Goal: Task Accomplishment & Management: Manage account settings

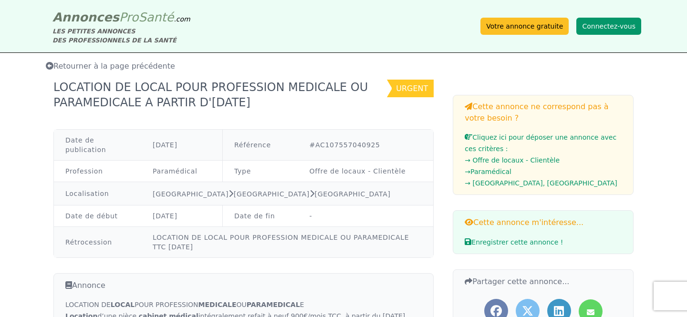
click at [603, 21] on button "Connectez-vous" at bounding box center [609, 26] width 65 height 17
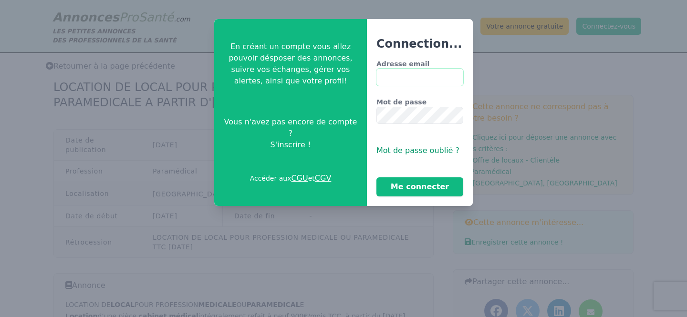
type input "**********"
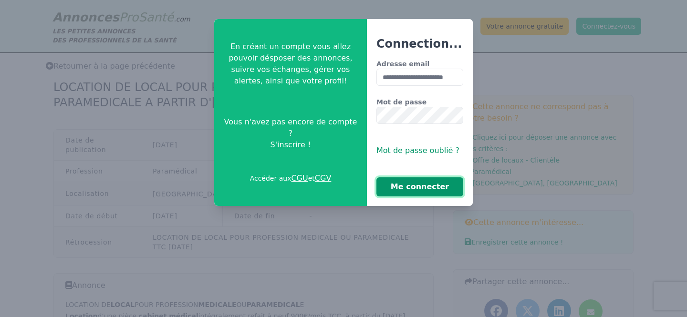
click at [414, 188] on button "Me connecter" at bounding box center [420, 187] width 87 height 19
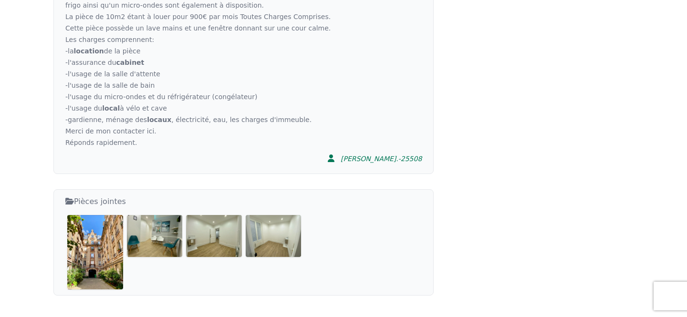
scroll to position [659, 0]
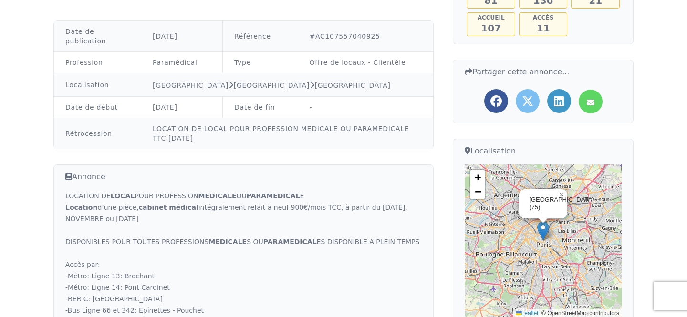
scroll to position [0, 0]
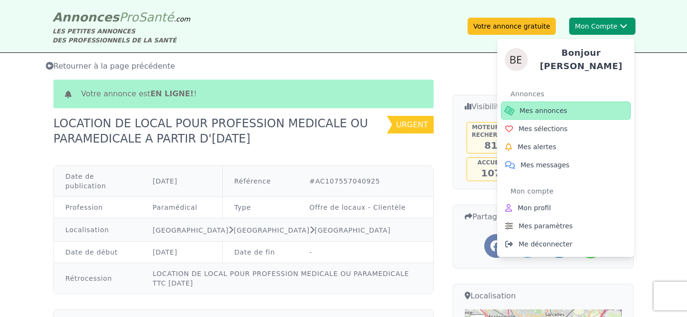
click at [548, 108] on span "Mes annonces" at bounding box center [544, 111] width 48 height 10
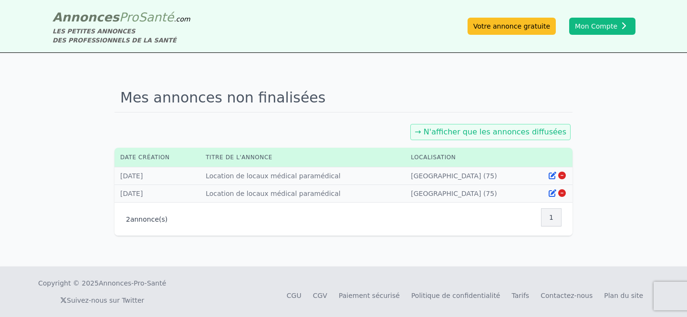
click at [452, 132] on link "→ N'afficher que les annonces diffusées" at bounding box center [491, 131] width 152 height 9
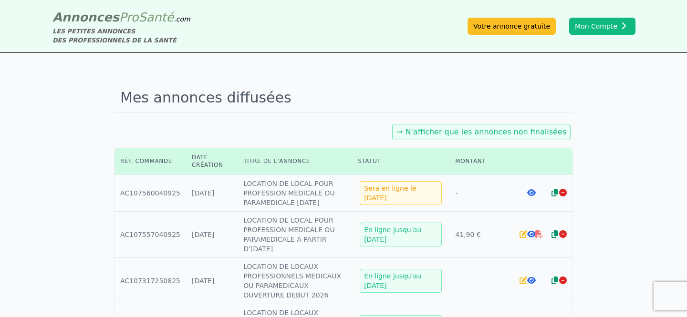
click at [539, 236] on icon at bounding box center [540, 235] width 8 height 8
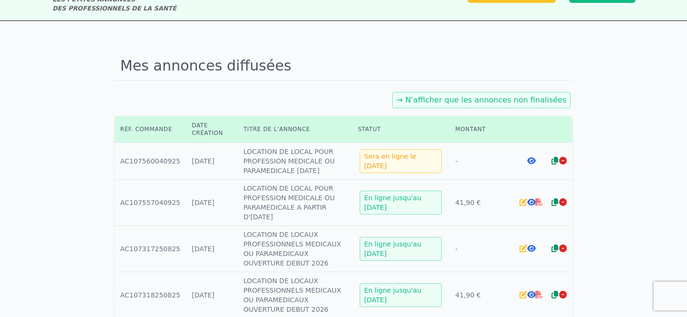
scroll to position [48, 0]
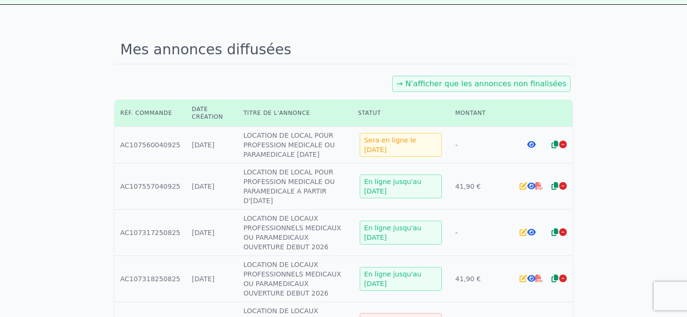
click at [522, 188] on icon at bounding box center [524, 186] width 8 height 8
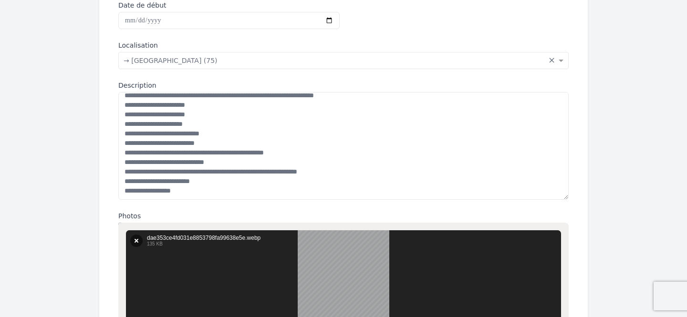
scroll to position [220, 0]
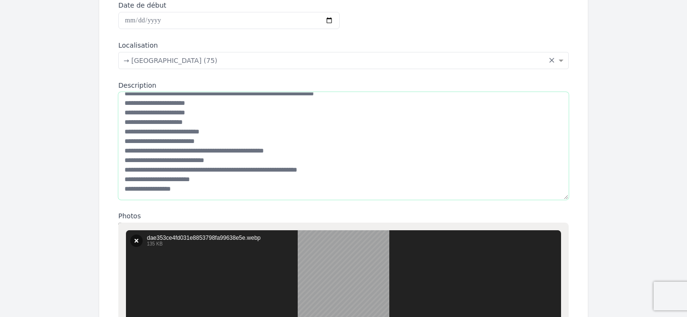
click at [150, 189] on textarea "Description" at bounding box center [343, 146] width 451 height 108
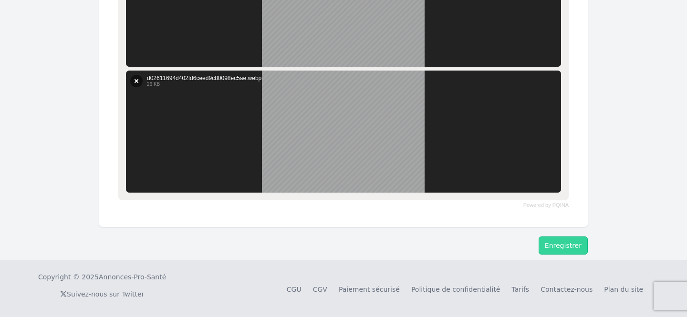
scroll to position [839, 0]
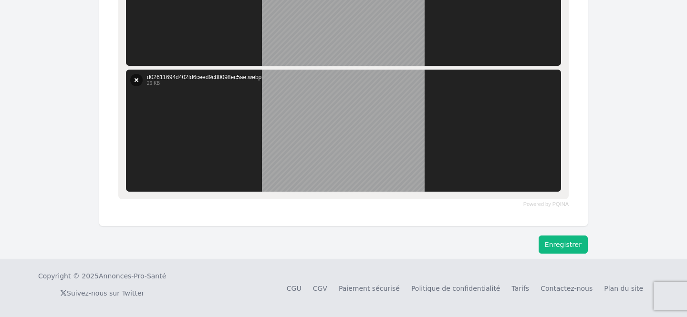
type textarea "**********"
click at [567, 249] on button "Enregistrer" at bounding box center [563, 245] width 49 height 18
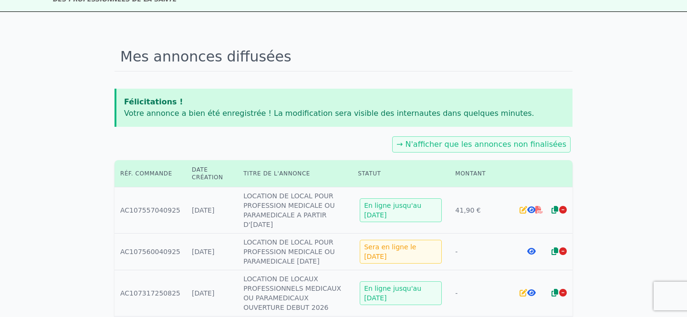
scroll to position [42, 0]
click at [523, 211] on icon at bounding box center [524, 210] width 8 height 8
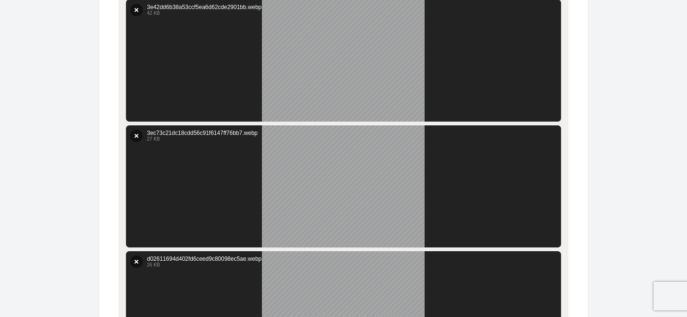
scroll to position [839, 0]
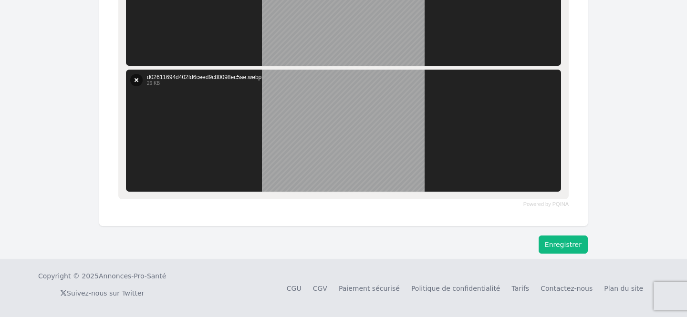
click at [565, 240] on button "Enregistrer" at bounding box center [563, 245] width 49 height 18
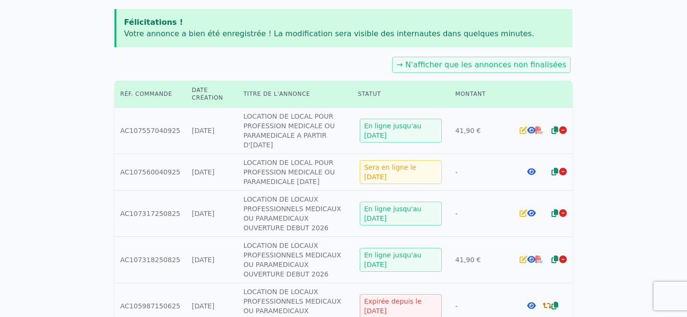
scroll to position [123, 0]
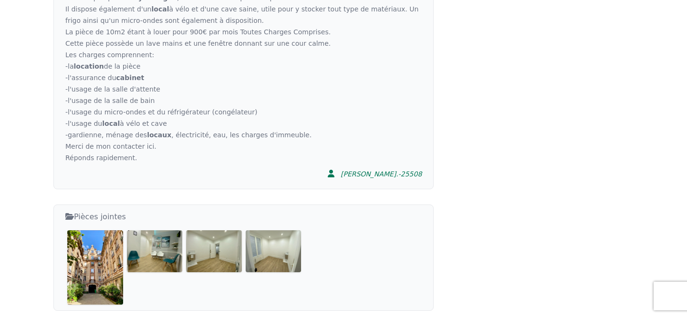
scroll to position [573, 0]
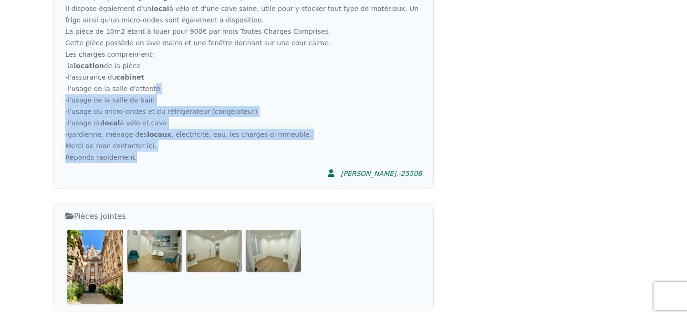
drag, startPoint x: 196, startPoint y: 175, endPoint x: 149, endPoint y: 92, distance: 94.7
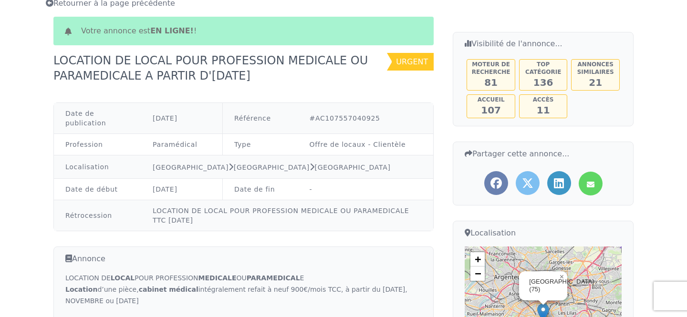
scroll to position [0, 0]
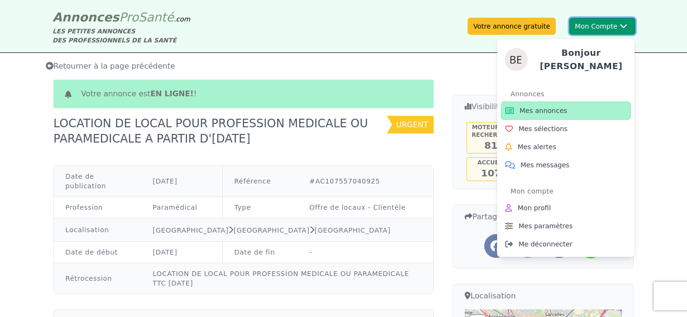
click at [602, 26] on button "Mon Compte Bonjour Benoit Annonces Mes annonces Mes sélections Mes alertes Mes …" at bounding box center [602, 26] width 66 height 17
click at [538, 106] on span "Mes annonces" at bounding box center [544, 111] width 48 height 10
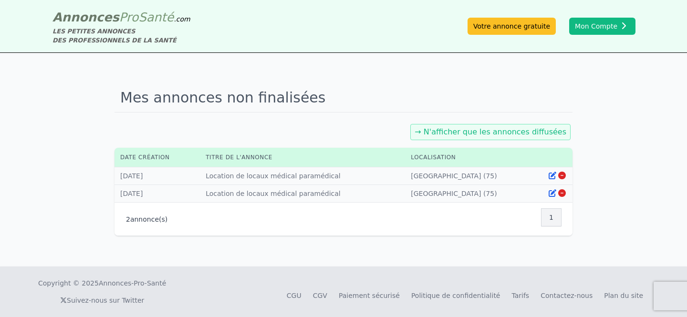
click at [527, 129] on link "→ N'afficher que les annonces diffusées" at bounding box center [491, 131] width 152 height 9
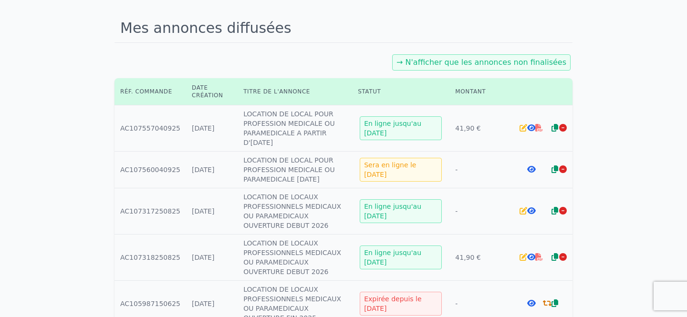
scroll to position [72, 0]
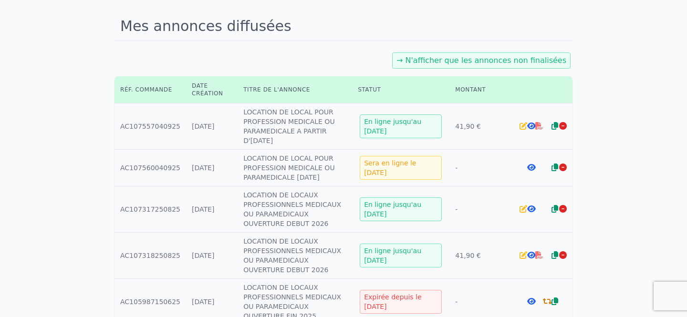
click at [521, 128] on icon at bounding box center [524, 126] width 8 height 8
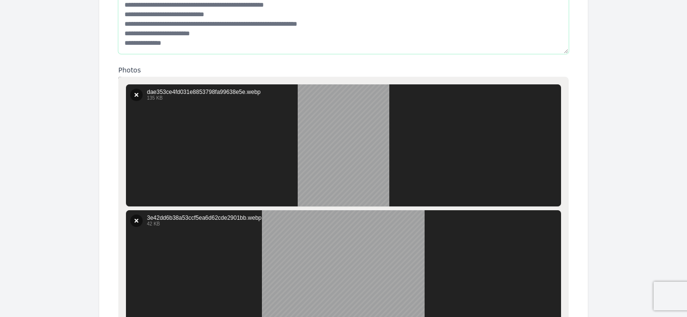
scroll to position [466, 0]
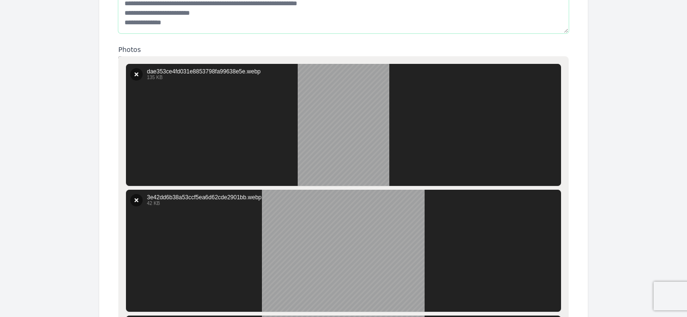
drag, startPoint x: 206, startPoint y: 85, endPoint x: 264, endPoint y: 20, distance: 87.5
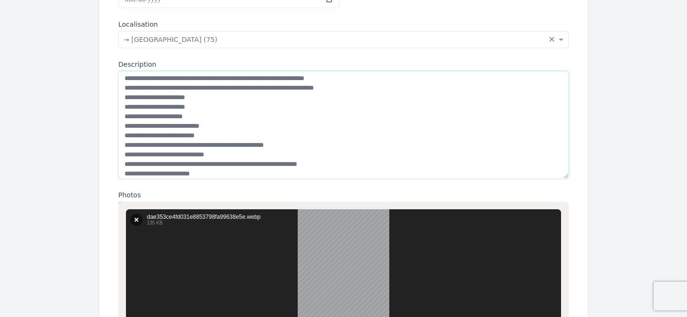
scroll to position [0, 0]
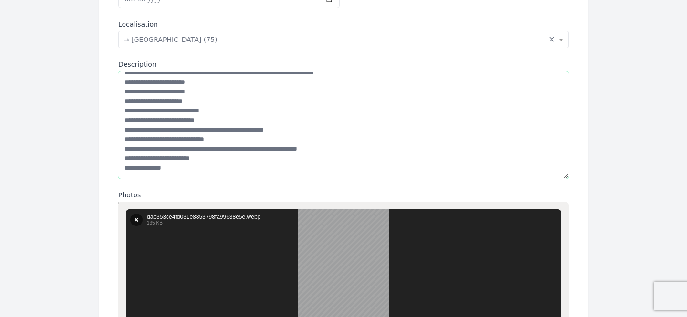
drag, startPoint x: 123, startPoint y: 80, endPoint x: 252, endPoint y: 173, distance: 159.4
click at [252, 173] on textarea "Description" at bounding box center [343, 125] width 451 height 108
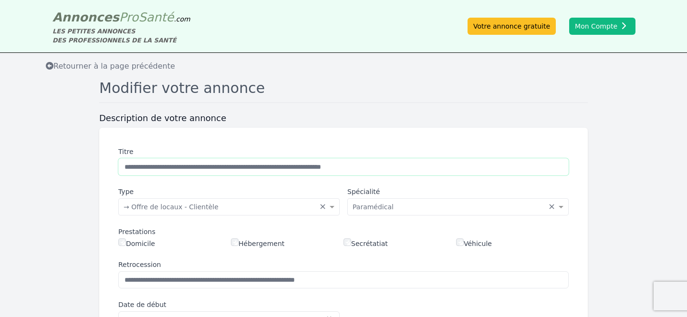
click at [260, 174] on input "**********" at bounding box center [343, 166] width 451 height 17
